Goal: Register for event/course

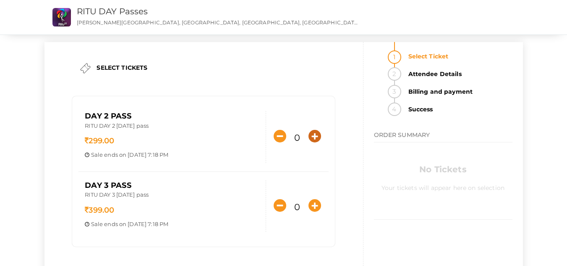
click at [314, 138] on icon "button" at bounding box center [315, 136] width 13 height 13
type input "1"
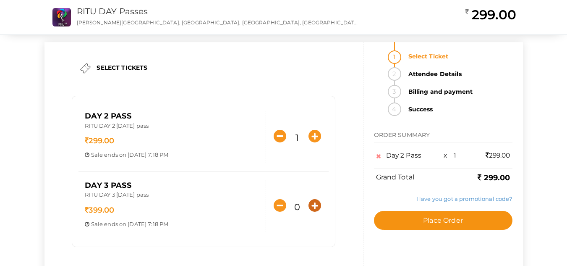
click at [315, 205] on icon "button" at bounding box center [315, 205] width 13 height 13
type input "1"
click at [0, 0] on div at bounding box center [0, 0] width 0 height 0
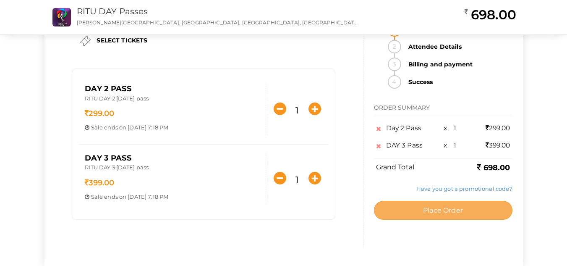
scroll to position [42, 0]
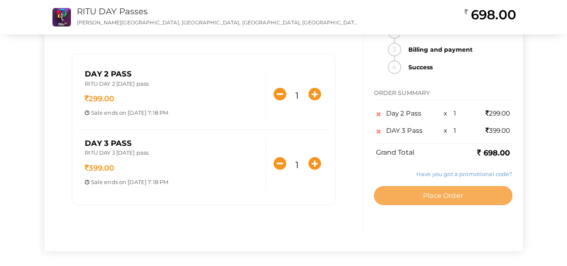
click at [438, 199] on span "Place Order" at bounding box center [443, 195] width 40 height 8
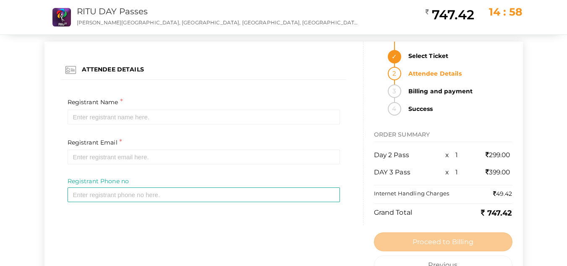
scroll to position [0, 0]
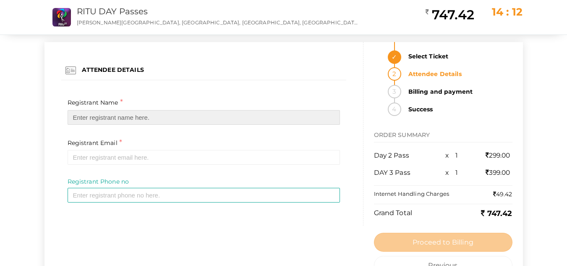
click at [82, 118] on input "text" at bounding box center [204, 117] width 273 height 15
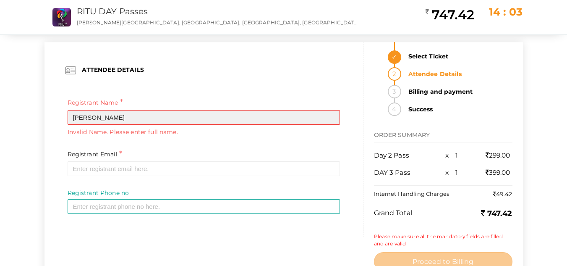
click at [76, 120] on input "snehith" at bounding box center [204, 117] width 273 height 15
click at [139, 112] on input "Snehith" at bounding box center [204, 117] width 273 height 15
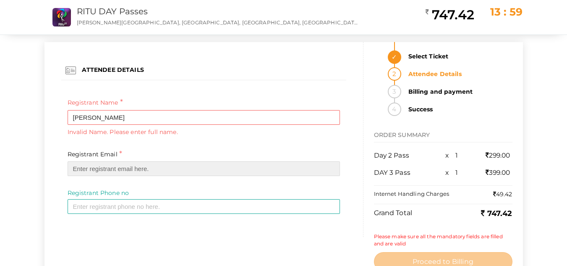
click at [135, 173] on input "email" at bounding box center [204, 168] width 273 height 15
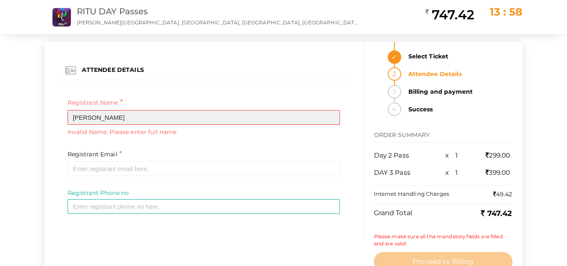
click at [146, 124] on input "Snehith" at bounding box center [204, 117] width 273 height 15
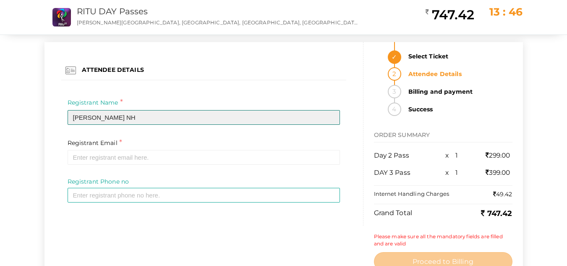
click at [98, 115] on input "Snehith NH" at bounding box center [204, 117] width 273 height 15
type input "Snehith N H"
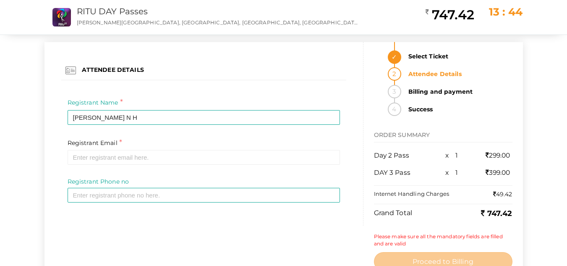
click at [104, 149] on div "Registrant Email * Required Invalid email" at bounding box center [204, 151] width 273 height 28
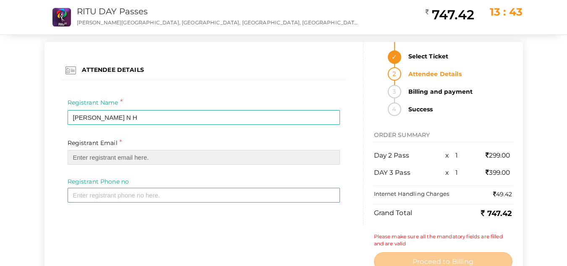
click at [102, 161] on input "email" at bounding box center [204, 157] width 273 height 15
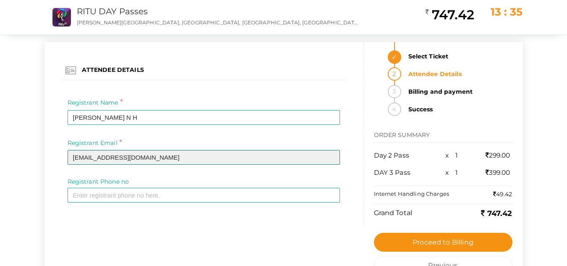
type input "snehithnh@gmail.com"
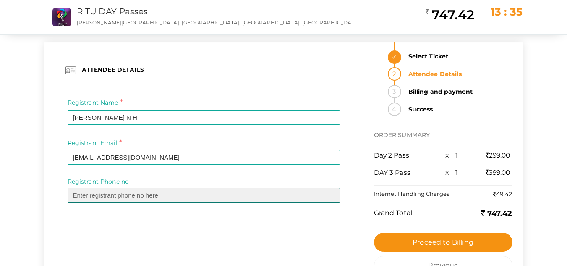
click at [100, 199] on input "text" at bounding box center [204, 195] width 273 height 15
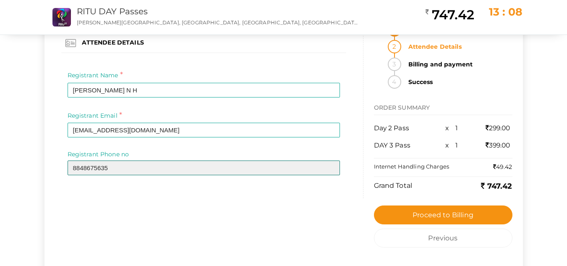
scroll to position [42, 0]
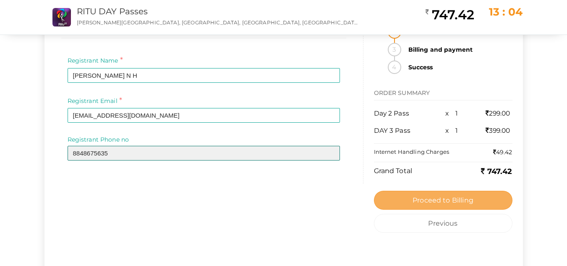
type input "8848675635"
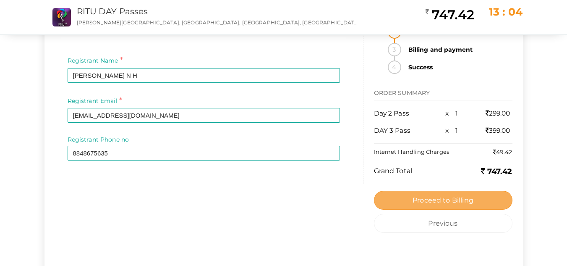
click at [426, 202] on span "Proceed to Billing" at bounding box center [443, 200] width 61 height 8
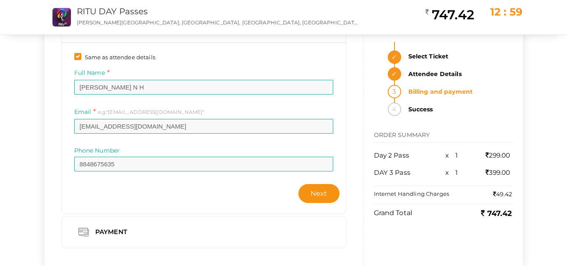
scroll to position [68, 0]
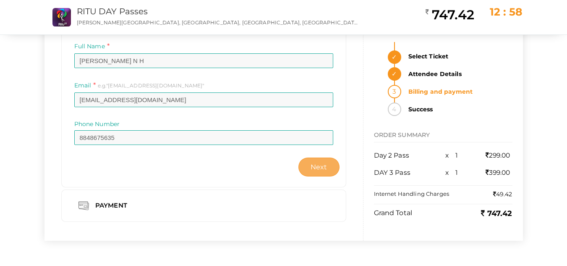
click at [321, 172] on button "Next" at bounding box center [319, 166] width 41 height 19
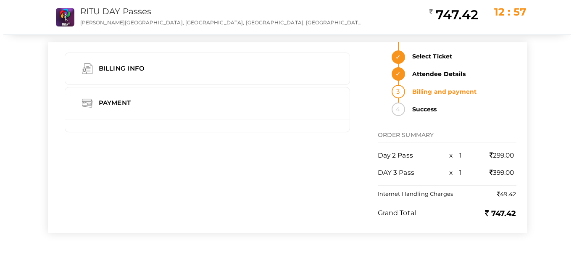
scroll to position [0, 0]
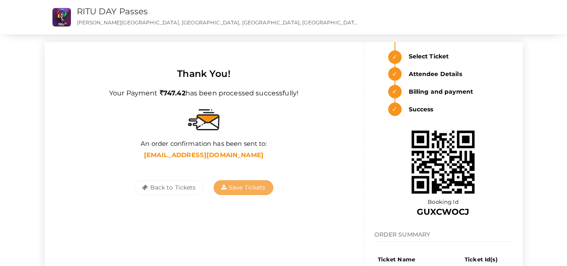
click at [252, 188] on span "Save Tickets" at bounding box center [243, 188] width 45 height 8
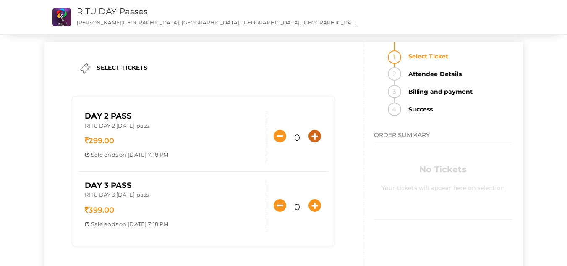
click at [313, 136] on icon "button" at bounding box center [315, 136] width 13 height 13
type input "1"
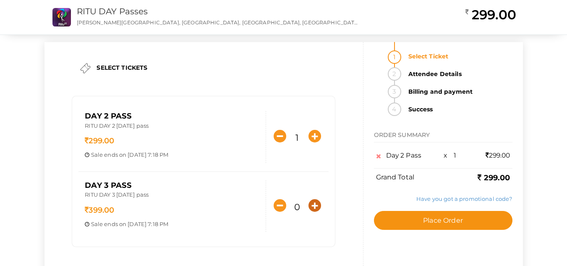
click at [320, 203] on icon "button" at bounding box center [315, 205] width 13 height 13
type input "1"
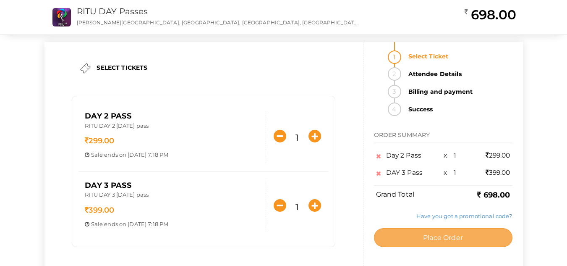
click at [453, 238] on span "Place Order" at bounding box center [443, 237] width 40 height 8
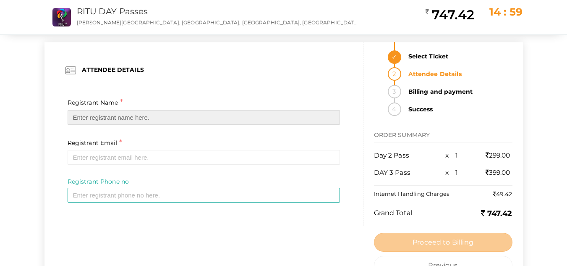
click at [140, 121] on input "text" at bounding box center [204, 117] width 273 height 15
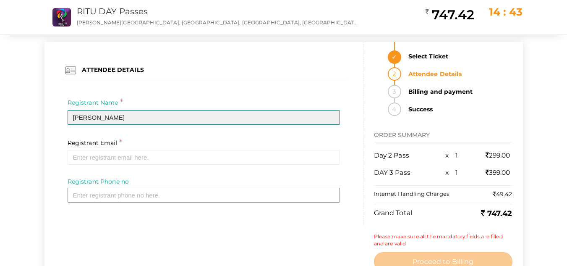
type input "Krishnapriya K J"
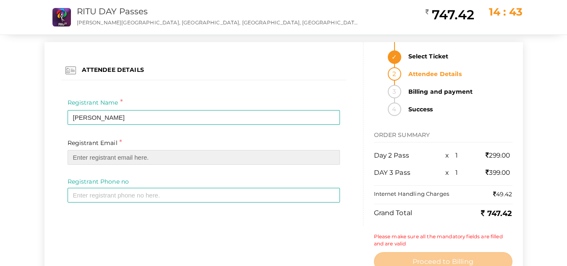
click at [116, 158] on input "email" at bounding box center [204, 157] width 273 height 15
type input "K"
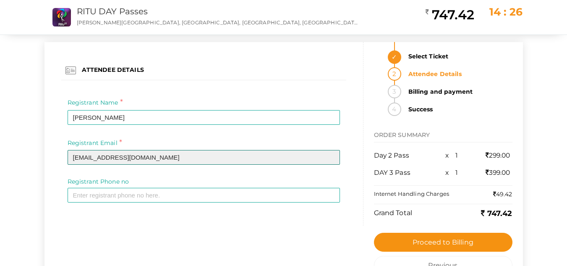
type input "[EMAIL_ADDRESS][DOMAIN_NAME]"
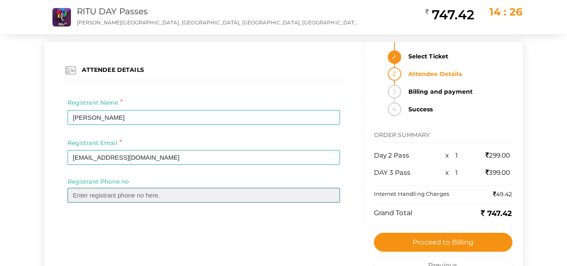
click at [145, 197] on input "text" at bounding box center [204, 195] width 273 height 15
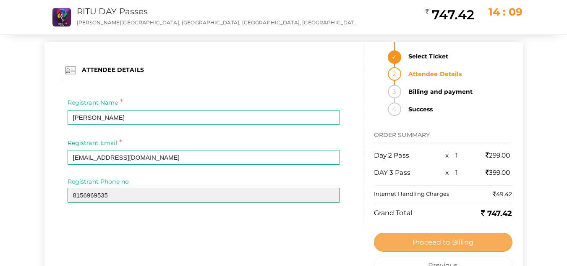
type input "8156969535"
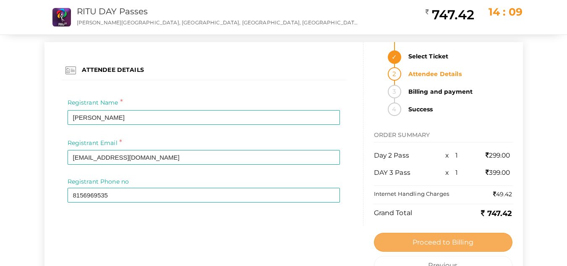
click at [462, 236] on button "Proceed to Billing" at bounding box center [443, 242] width 139 height 19
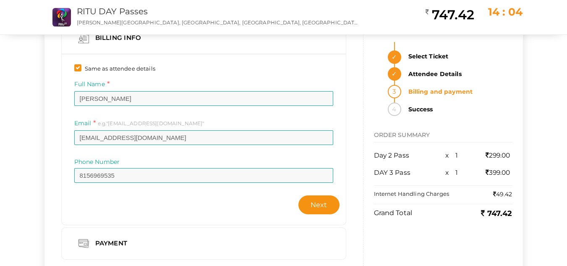
scroll to position [68, 0]
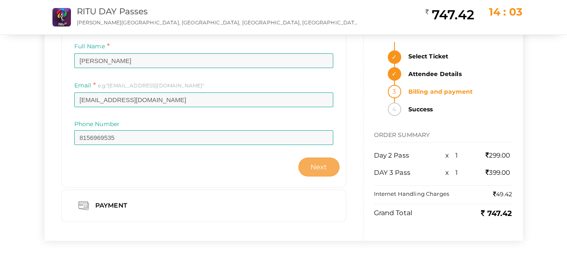
click at [330, 169] on button "Next" at bounding box center [319, 166] width 41 height 19
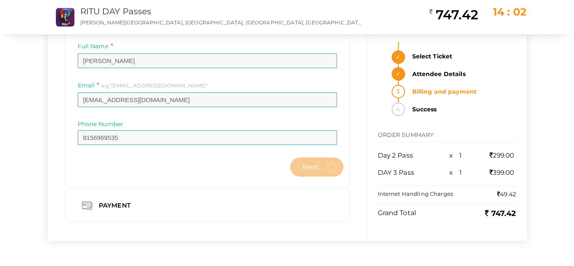
scroll to position [0, 0]
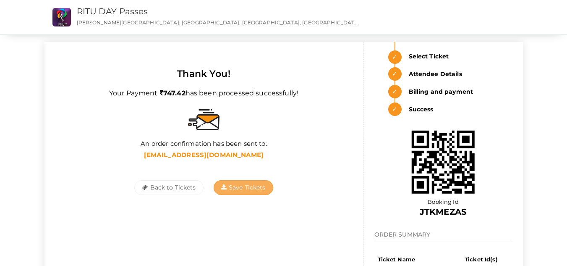
click at [248, 191] on button "Save Tickets" at bounding box center [244, 187] width 60 height 15
